Goal: Find specific page/section: Find specific page/section

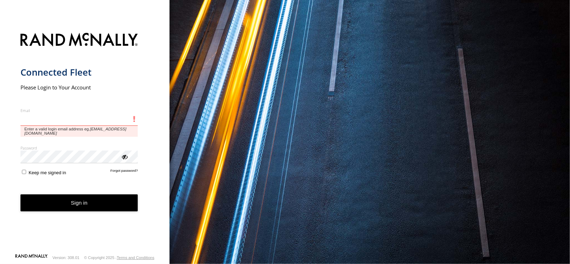
type input "**********"
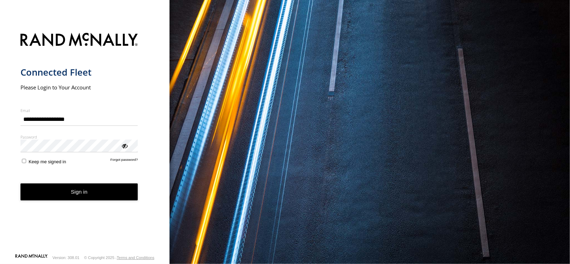
click at [80, 201] on form "**********" at bounding box center [84, 141] width 129 height 225
click at [83, 197] on button "Sign in" at bounding box center [79, 191] width 118 height 17
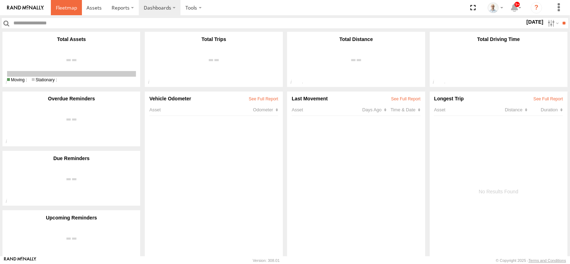
click at [62, 10] on span at bounding box center [66, 7] width 21 height 7
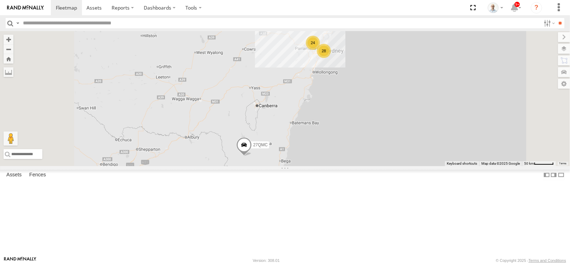
click at [320, 50] on div "24" at bounding box center [313, 43] width 14 height 14
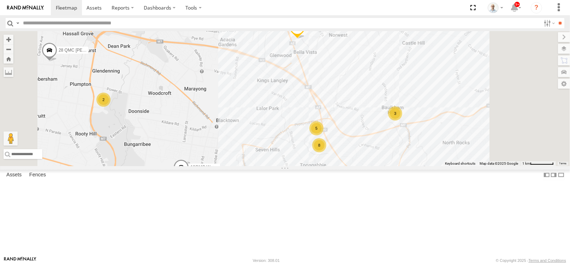
click at [326, 152] on div "8" at bounding box center [319, 145] width 14 height 14
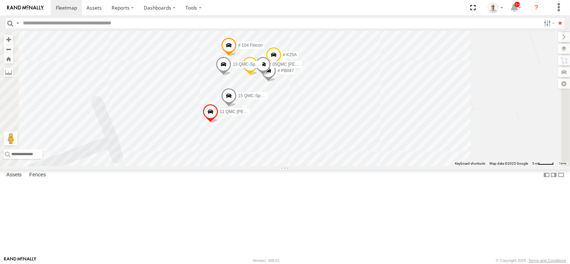
drag, startPoint x: 401, startPoint y: 164, endPoint x: 410, endPoint y: 132, distance: 33.7
click at [410, 132] on div "27QMC # KS75A 19QMC Workshop QMC Mercedes 28 QMC Nathan 01 Lyndon 02 Jordan # 1…" at bounding box center [285, 98] width 570 height 135
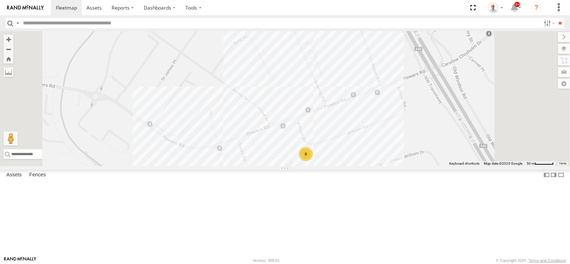
drag, startPoint x: 378, startPoint y: 58, endPoint x: 373, endPoint y: 131, distance: 73.0
click at [373, 133] on div "27QMC # KS75A 19QMC Workshop QMC Mercedes 28 QMC Nathan 01 Lyndon 02 Jordan 8" at bounding box center [285, 98] width 570 height 135
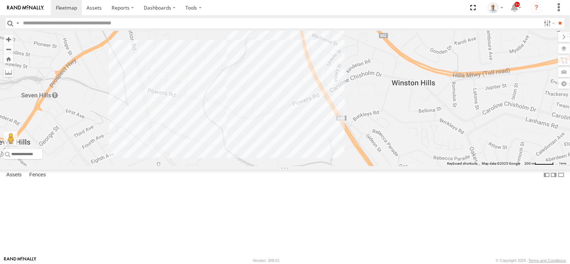
drag, startPoint x: 361, startPoint y: 58, endPoint x: 361, endPoint y: 116, distance: 57.2
click at [361, 116] on div "27QMC # KS75A 19QMC Workshop QMC Mercedes 28 QMC Nathan 01 Lyndon 02 Jordan" at bounding box center [285, 98] width 570 height 135
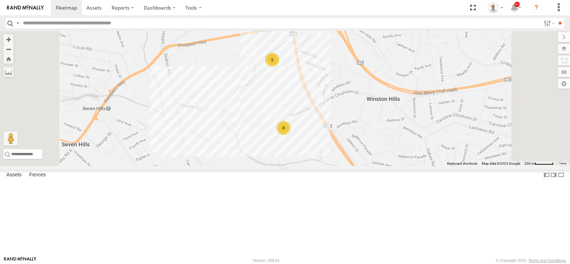
click at [279, 67] on div "5" at bounding box center [272, 60] width 14 height 14
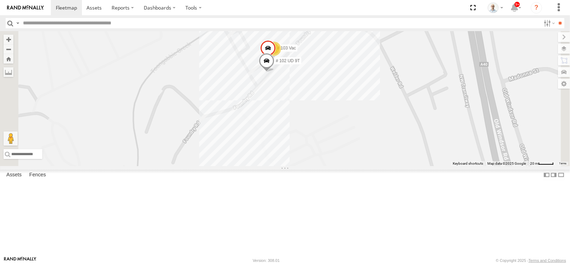
drag, startPoint x: 400, startPoint y: 155, endPoint x: 388, endPoint y: 118, distance: 39.5
click at [388, 118] on div "27QMC # KS75A 19QMC Workshop QMC Mercedes 28 QMC Nathan 01 Lyndon 02 Jordan # 1…" at bounding box center [285, 98] width 570 height 135
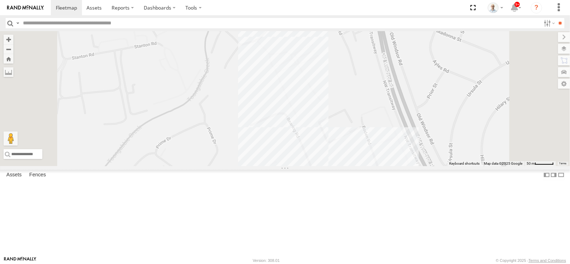
drag, startPoint x: 414, startPoint y: 174, endPoint x: 414, endPoint y: 113, distance: 60.8
click at [411, 107] on div "27QMC # KS75A 19QMC Workshop QMC Mercedes 28 QMC Nathan 01 Lyndon 02 Jordan # 1…" at bounding box center [285, 98] width 570 height 135
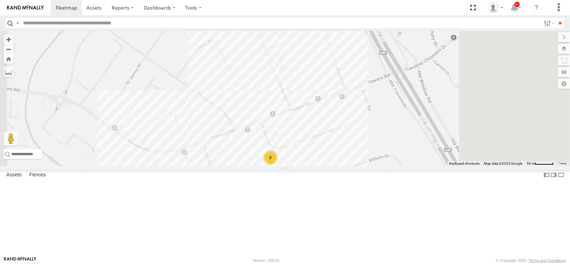
drag, startPoint x: 433, startPoint y: 140, endPoint x: 387, endPoint y: 133, distance: 46.7
click at [385, 133] on div "27QMC # KS75A 19QMC Workshop QMC Mercedes 28 QMC Nathan 01 Lyndon 02 Jordan # 1…" at bounding box center [285, 98] width 570 height 135
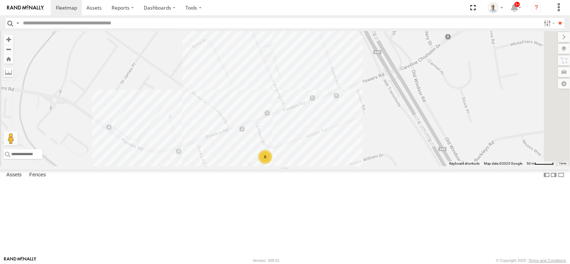
click at [272, 164] on div "8" at bounding box center [265, 157] width 14 height 14
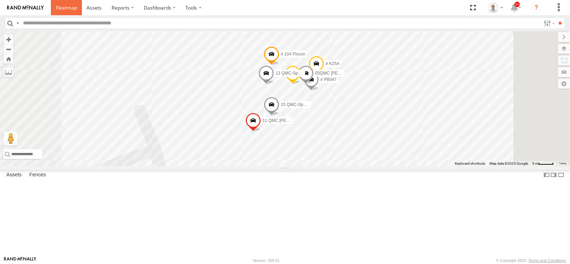
click at [75, 10] on span at bounding box center [66, 7] width 21 height 7
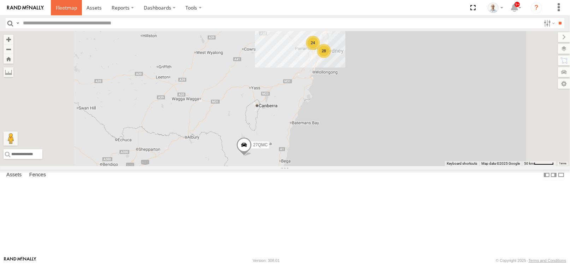
click at [62, 10] on span at bounding box center [66, 7] width 21 height 7
click at [320, 50] on div "24" at bounding box center [313, 43] width 14 height 14
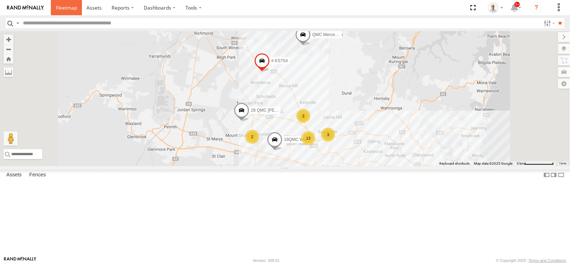
click at [75, 11] on link at bounding box center [66, 7] width 31 height 15
